Goal: Obtain resource: Download file/media

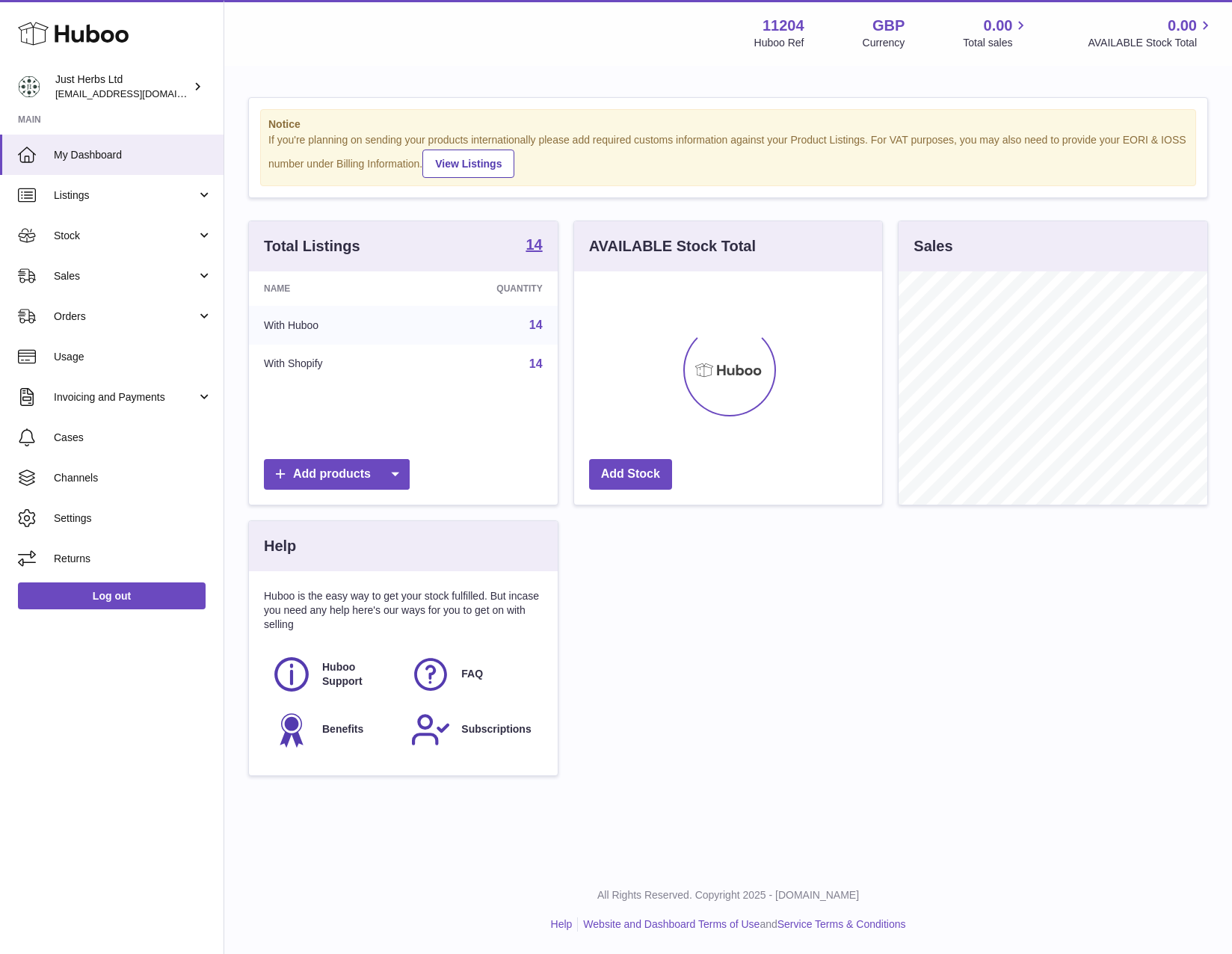
scroll to position [233, 309]
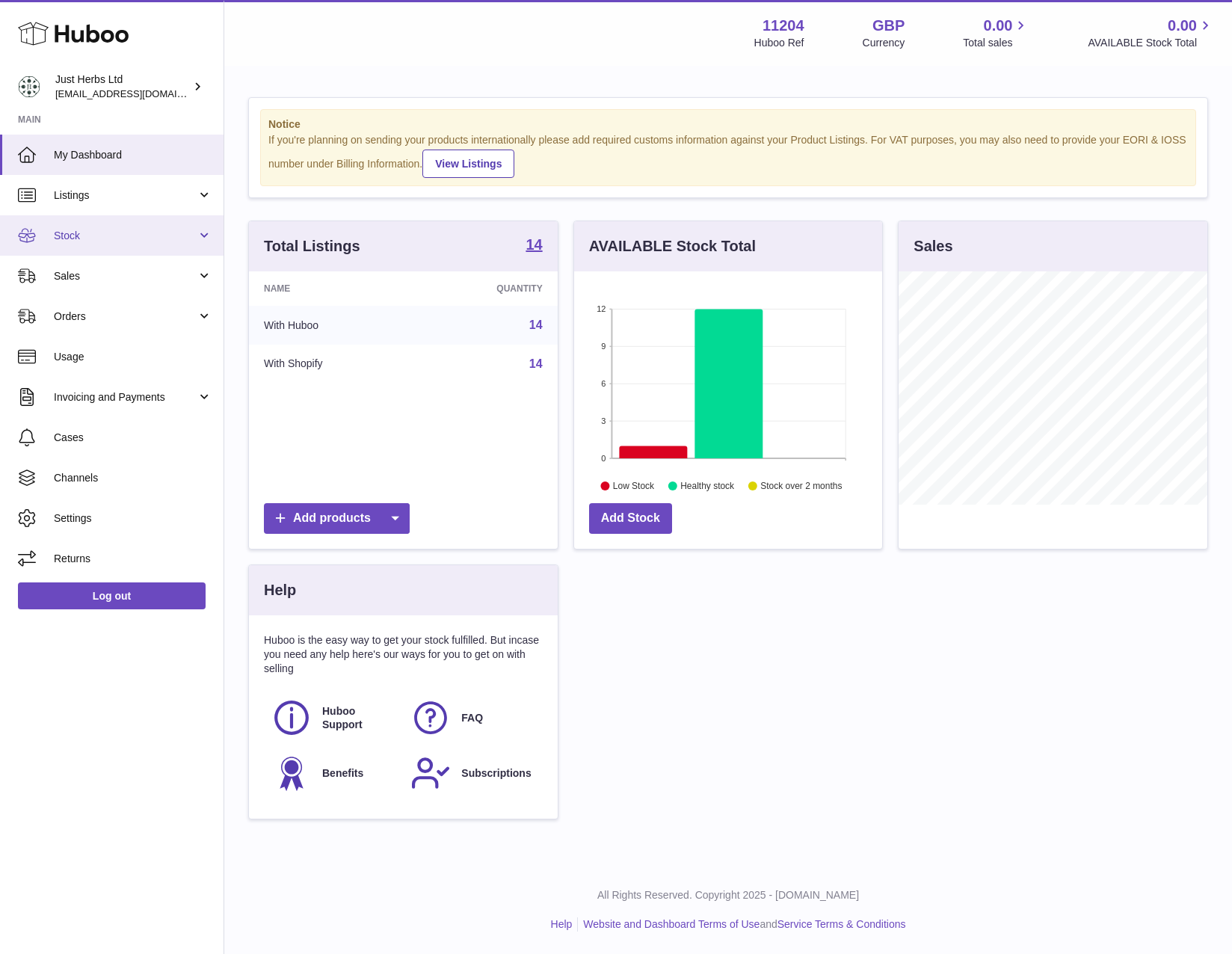
click at [114, 233] on span "Stock" at bounding box center [125, 236] width 143 height 15
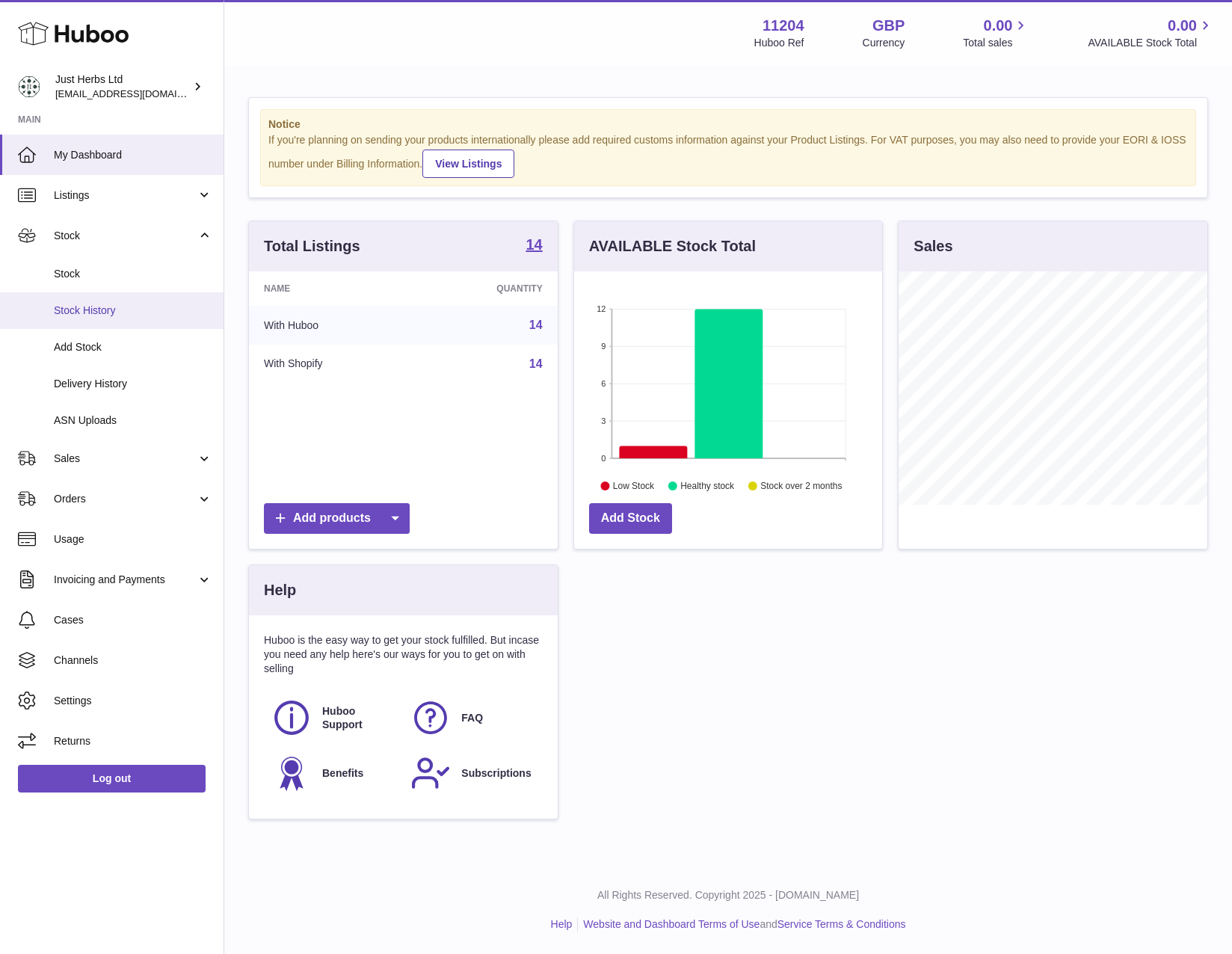
click at [161, 315] on span "Stock History" at bounding box center [133, 310] width 159 height 15
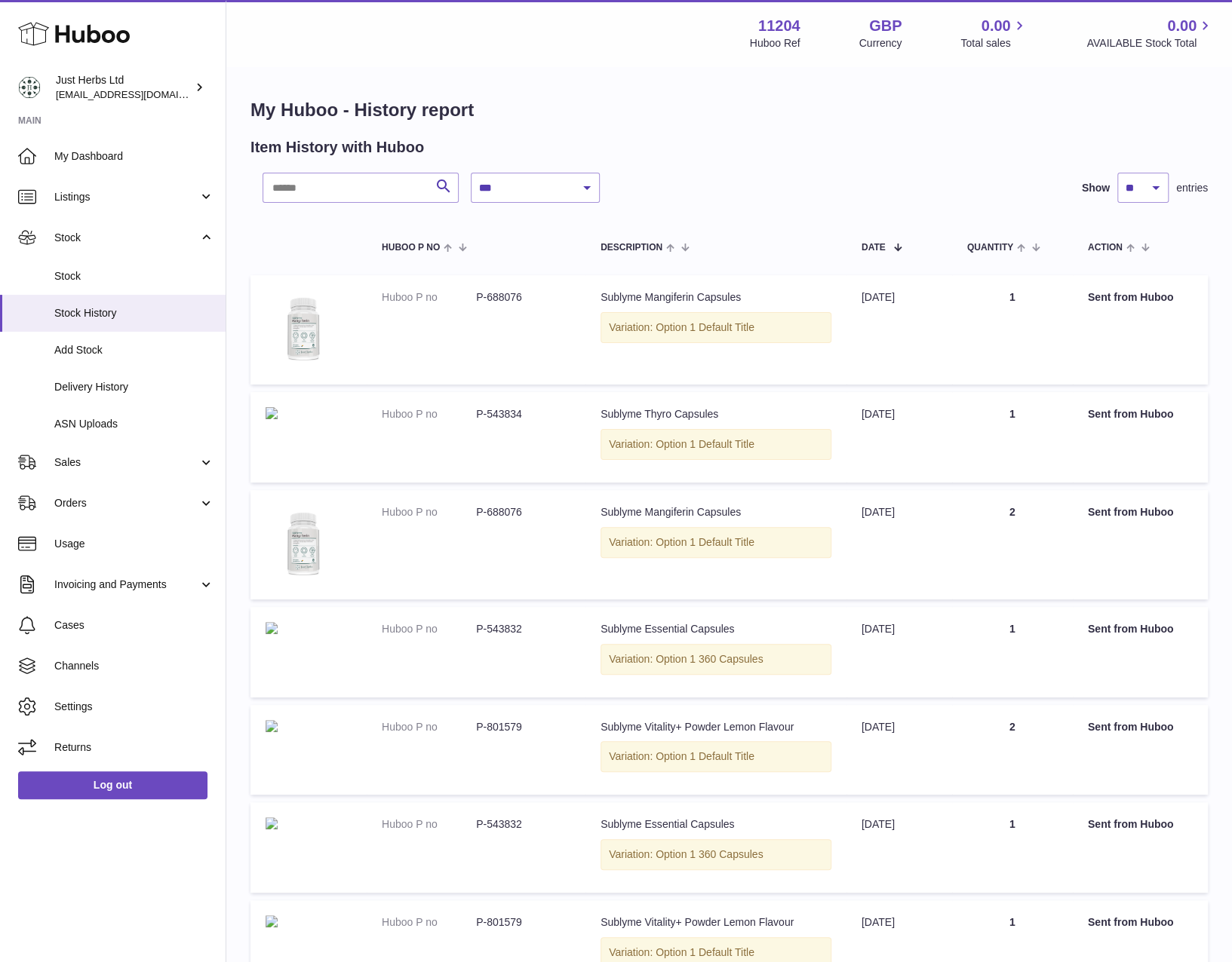
click at [160, 267] on link "Stock" at bounding box center [113, 275] width 225 height 37
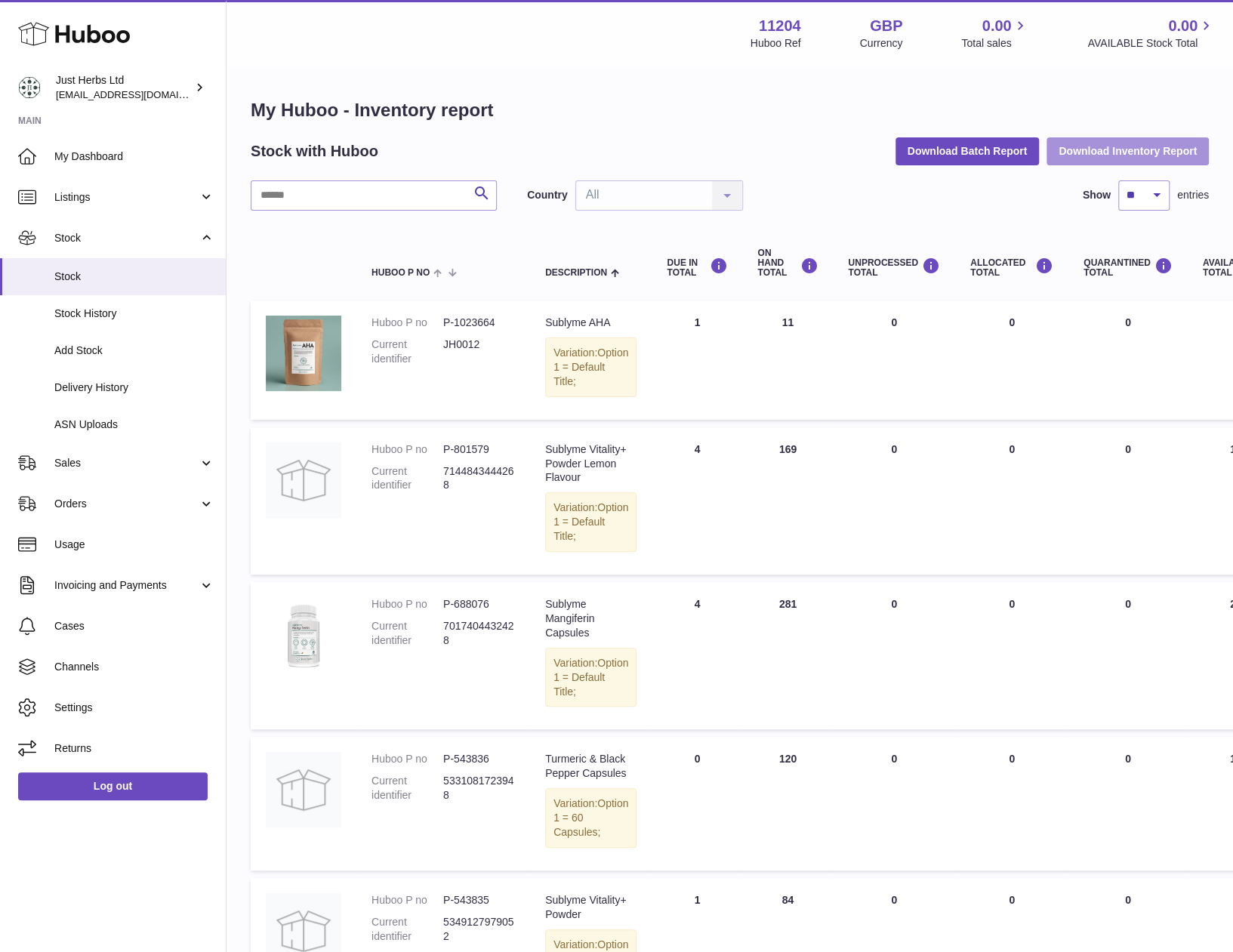
click at [1095, 159] on button "Download Inventory Report" at bounding box center [1127, 151] width 162 height 28
click at [1103, 368] on td "QUARANTINED Total 0" at bounding box center [1127, 359] width 120 height 119
